Goal: Task Accomplishment & Management: Manage account settings

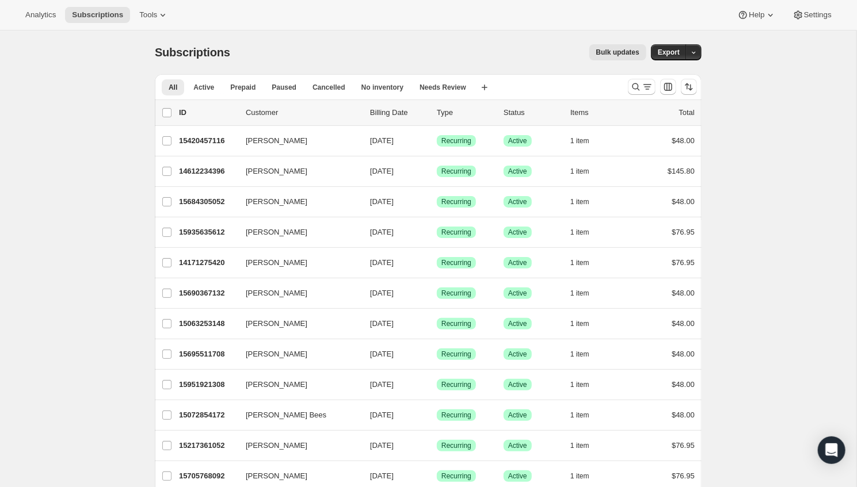
click at [632, 87] on icon "Search and filter results" at bounding box center [636, 87] width 12 height 12
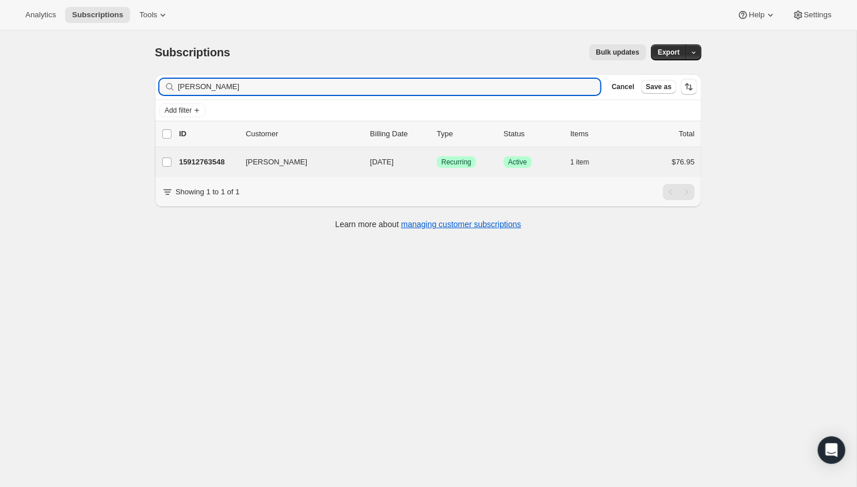
type input "[PERSON_NAME]"
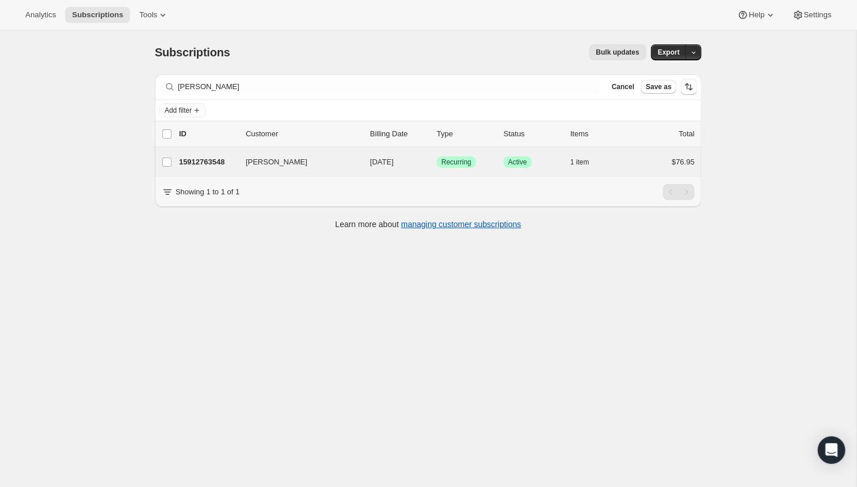
click at [331, 172] on div "[PERSON_NAME] 15912763548 [PERSON_NAME] [DATE] Success Recurring Success Active…" at bounding box center [428, 162] width 547 height 30
click at [213, 161] on p "15912763548" at bounding box center [208, 163] width 58 height 12
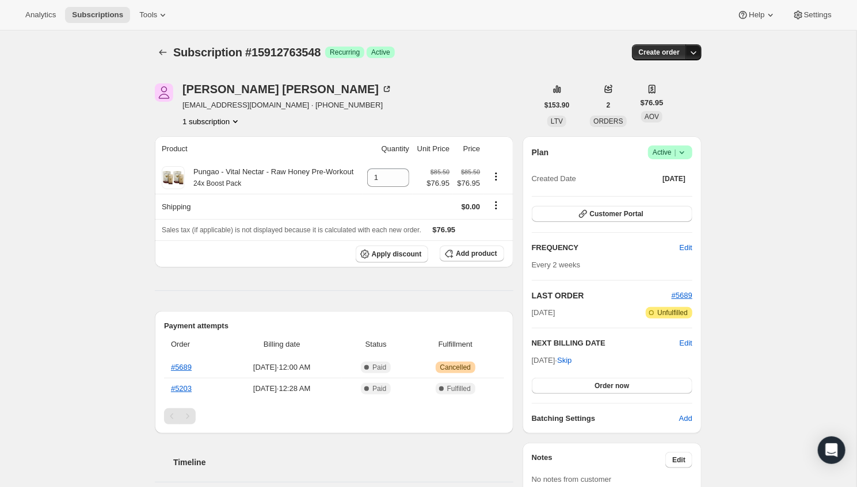
click at [689, 48] on icon "button" at bounding box center [694, 53] width 12 height 12
click at [751, 96] on div "Subscription #15912763548. This page is ready Subscription #15912763548 Success…" at bounding box center [428, 425] width 856 height 791
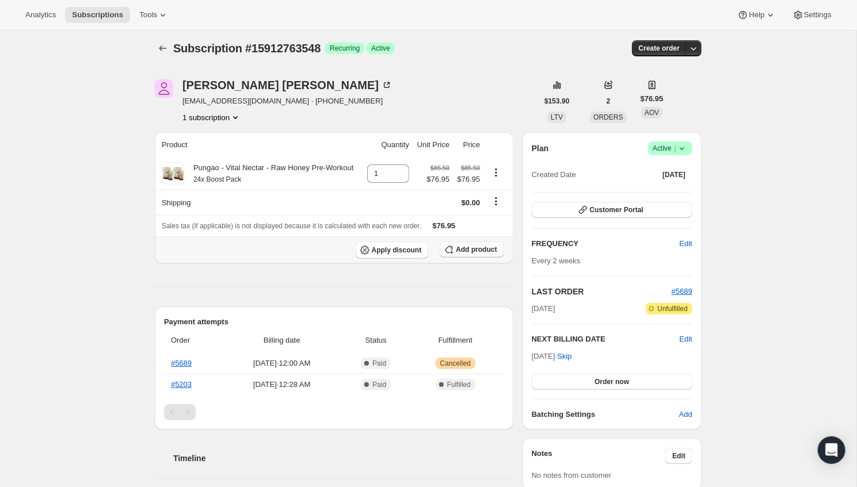
scroll to position [6, 0]
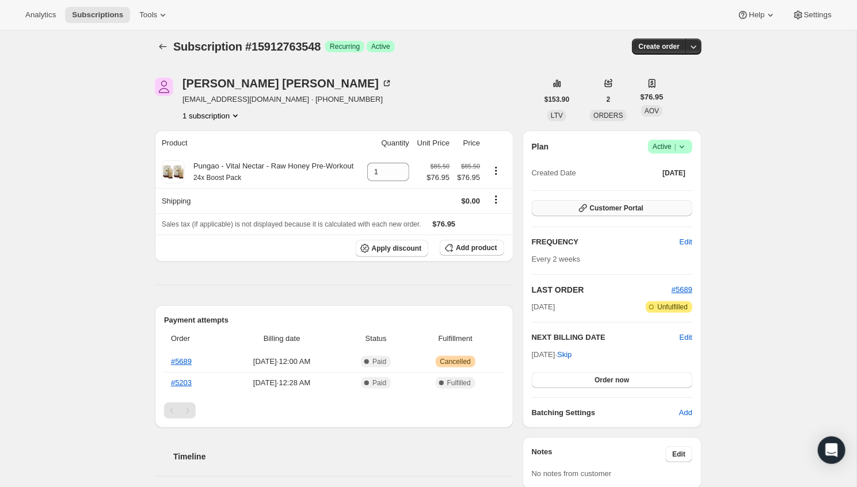
click at [590, 206] on span "Customer Portal" at bounding box center [617, 208] width 54 height 9
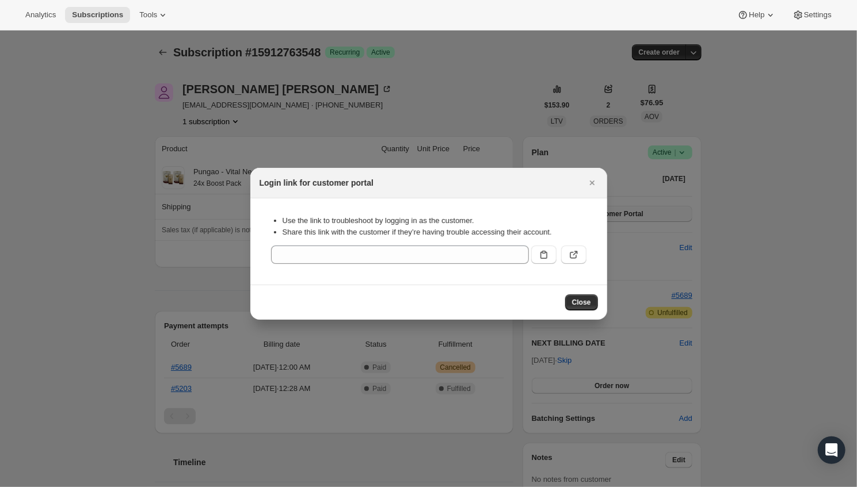
scroll to position [5, 0]
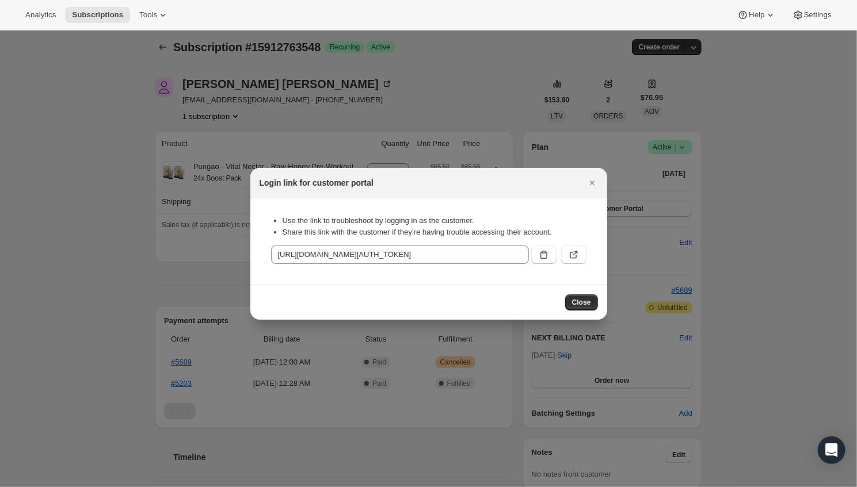
click at [785, 216] on div at bounding box center [428, 243] width 857 height 487
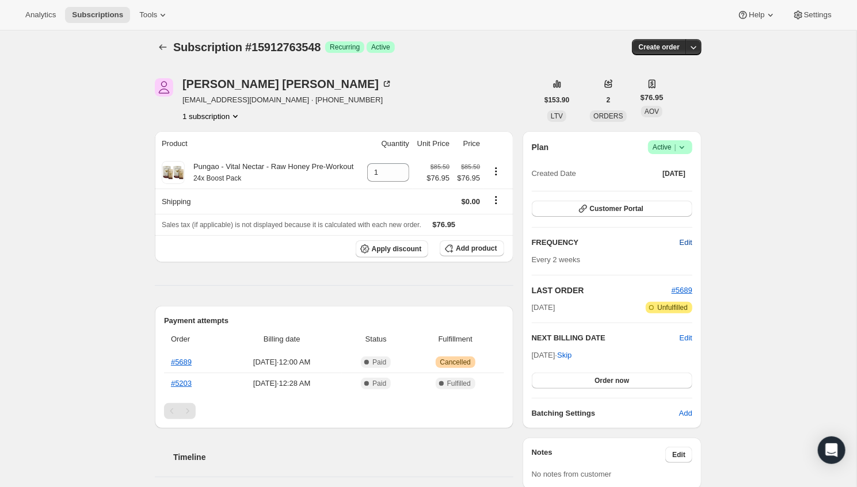
click at [689, 239] on span "Edit" at bounding box center [686, 243] width 13 height 12
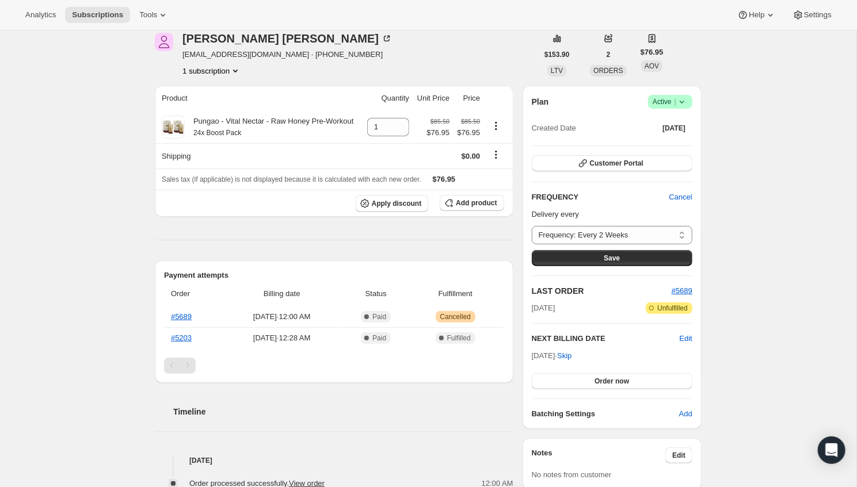
scroll to position [51, 0]
click at [680, 338] on span "Edit" at bounding box center [686, 339] width 13 height 12
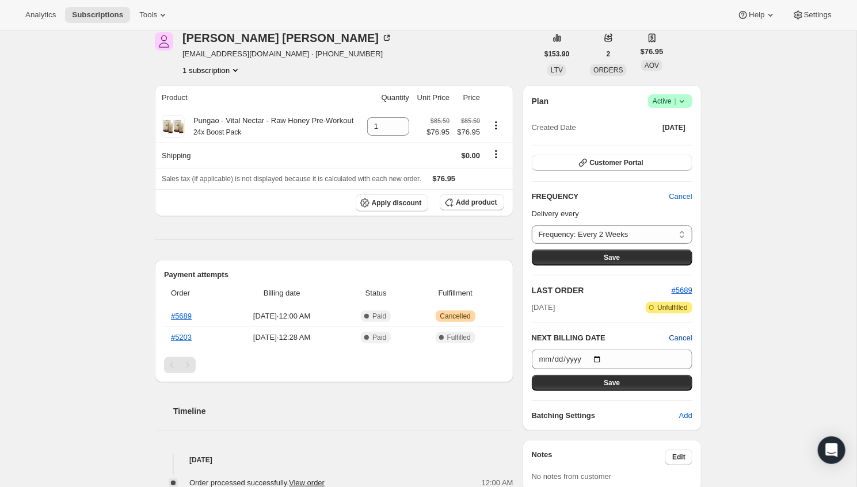
scroll to position [109, 0]
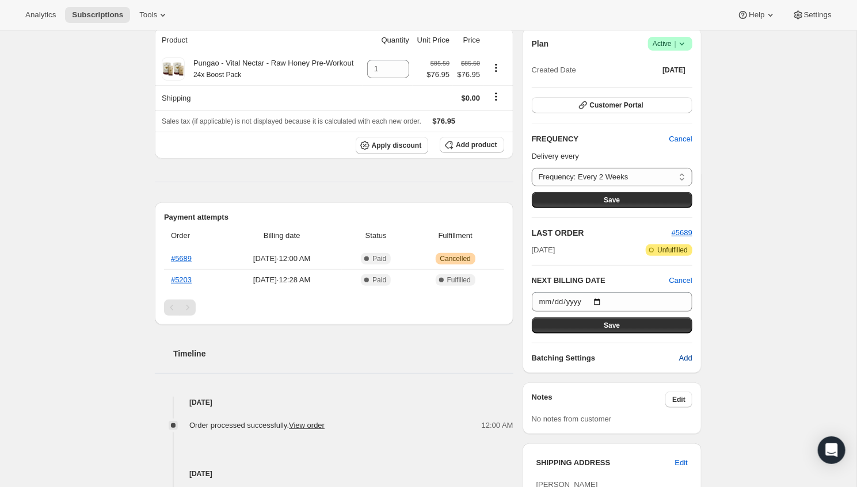
click at [689, 355] on span "Add" at bounding box center [685, 359] width 13 height 12
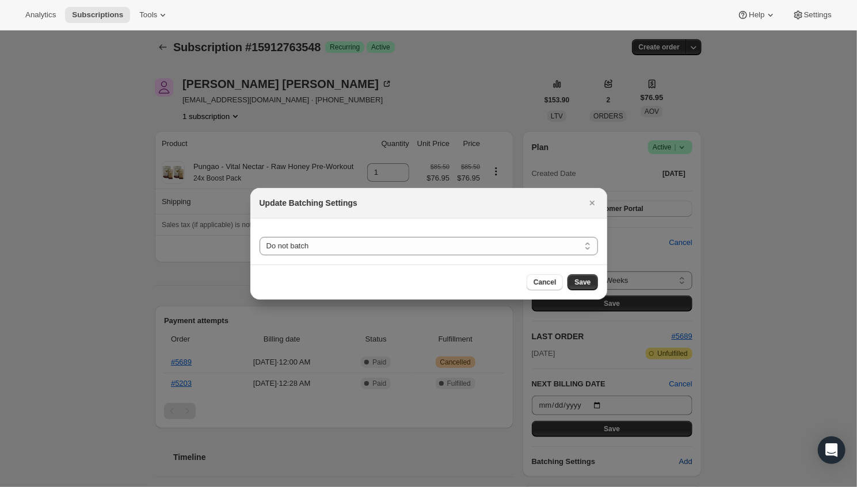
scroll to position [108, 0]
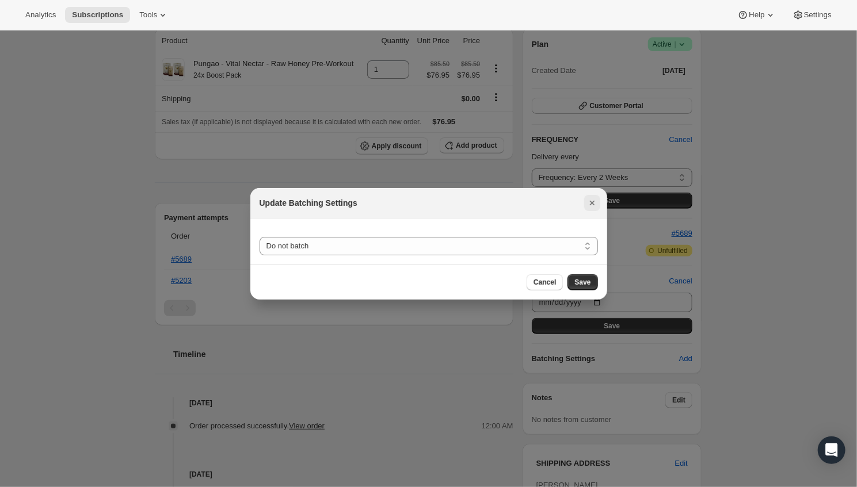
click at [590, 201] on icon "Close" at bounding box center [591, 203] width 5 height 5
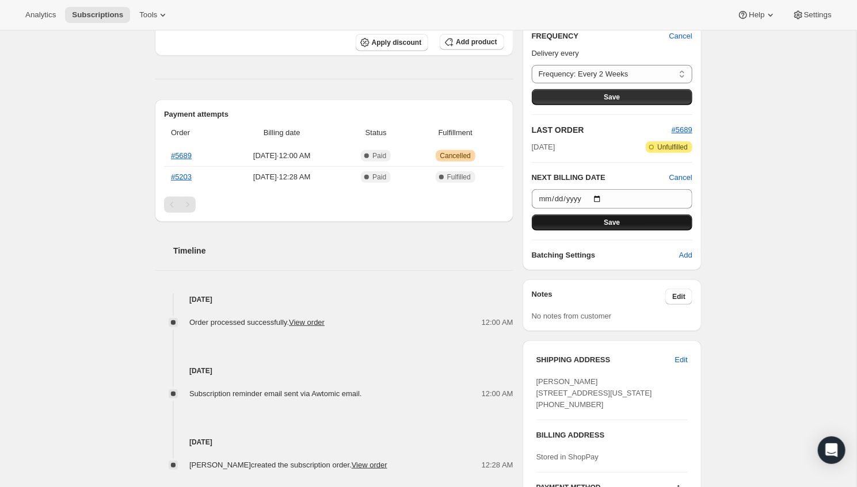
scroll to position [0, 0]
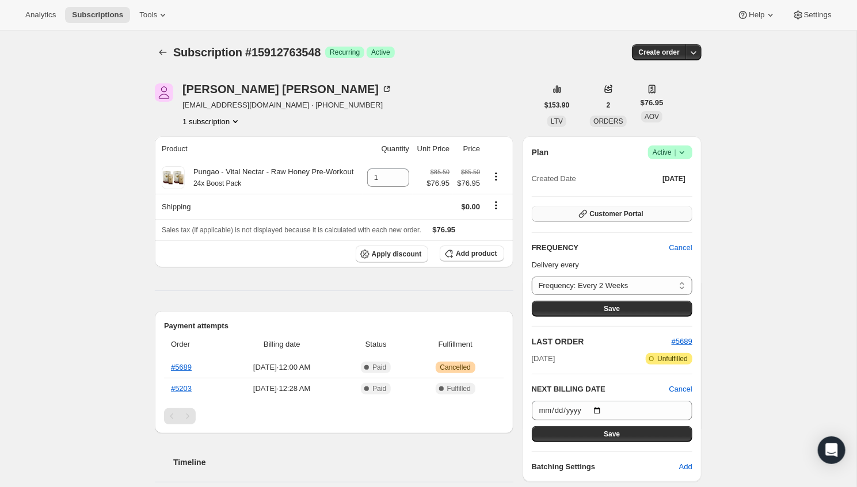
click at [624, 213] on span "Customer Portal" at bounding box center [617, 213] width 54 height 9
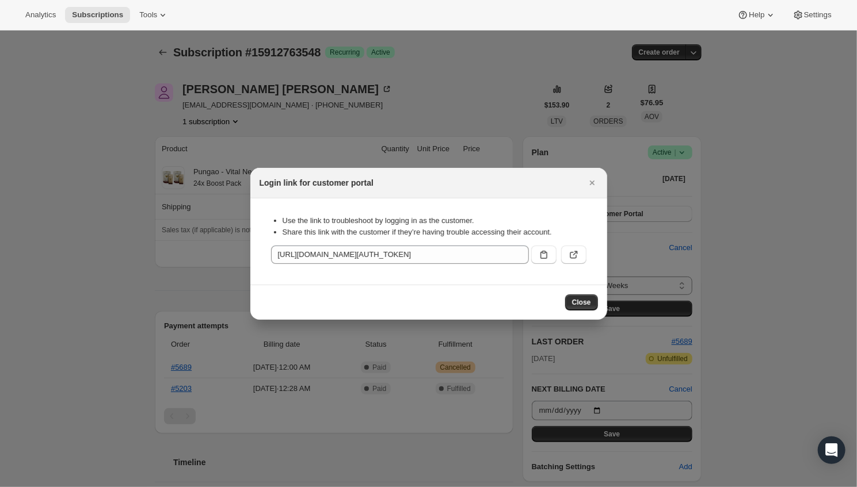
click at [570, 243] on div ":rco:" at bounding box center [556, 252] width 60 height 23
click at [571, 247] on button ":rco:" at bounding box center [573, 255] width 25 height 18
click at [86, 74] on div at bounding box center [428, 243] width 857 height 487
